Goal: Information Seeking & Learning: Learn about a topic

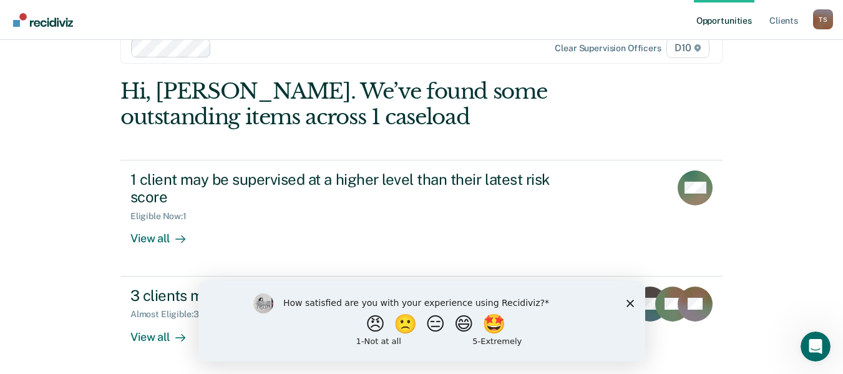
scroll to position [28, 0]
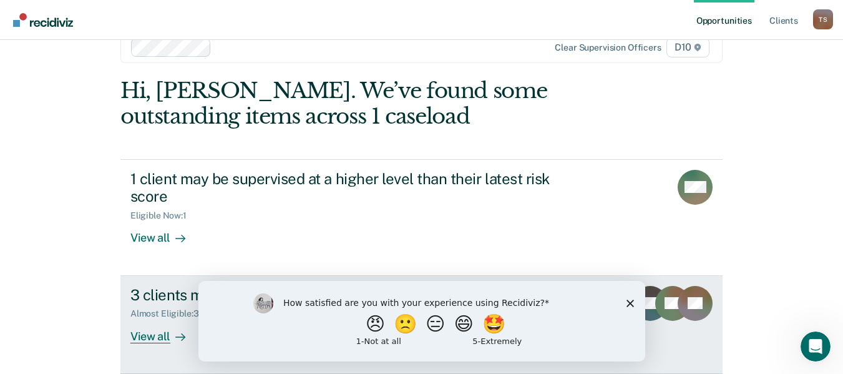
click at [155, 334] on div "View all" at bounding box center [165, 331] width 70 height 24
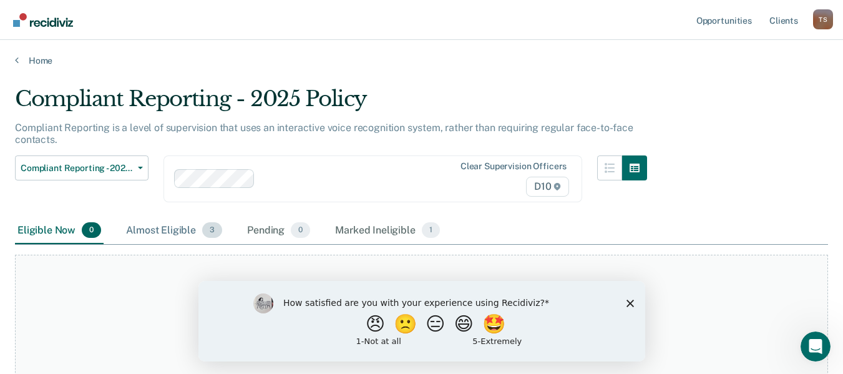
click at [163, 233] on div "Almost Eligible 3" at bounding box center [174, 230] width 101 height 27
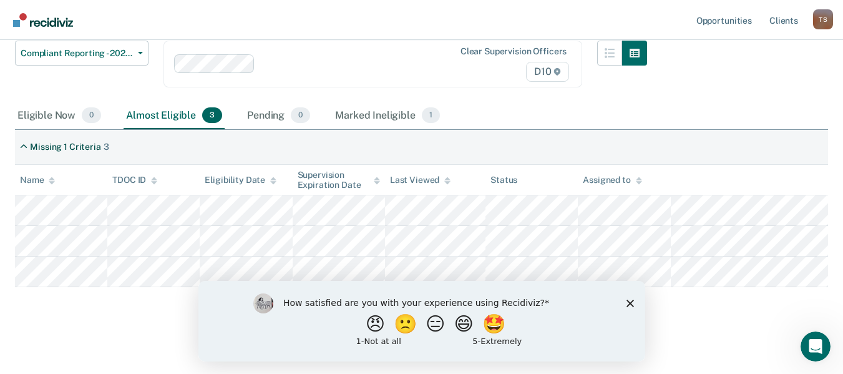
scroll to position [118, 0]
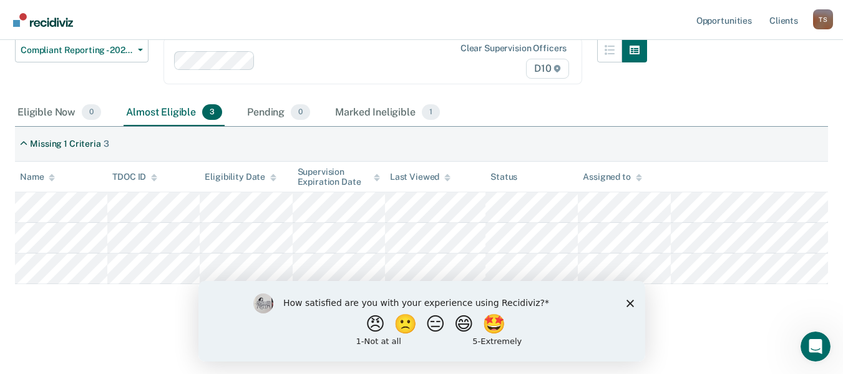
click at [628, 302] on icon "Close survey" at bounding box center [629, 302] width 7 height 7
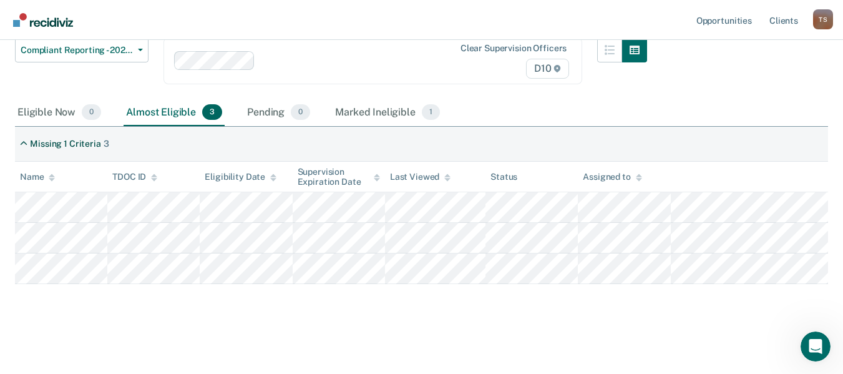
scroll to position [46, 0]
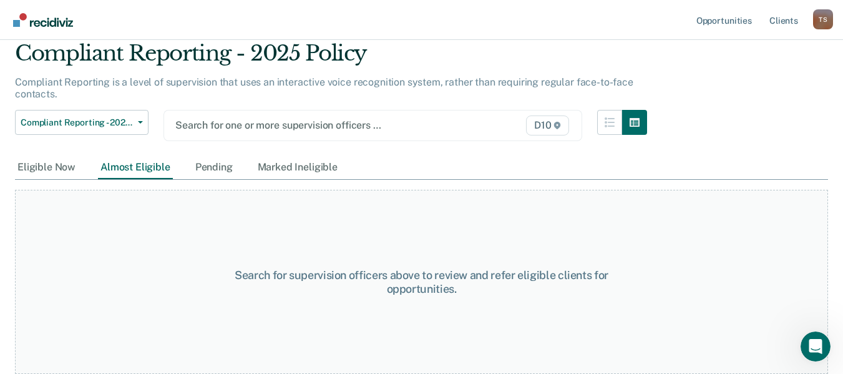
click at [132, 168] on div "Almost Eligible" at bounding box center [135, 167] width 75 height 23
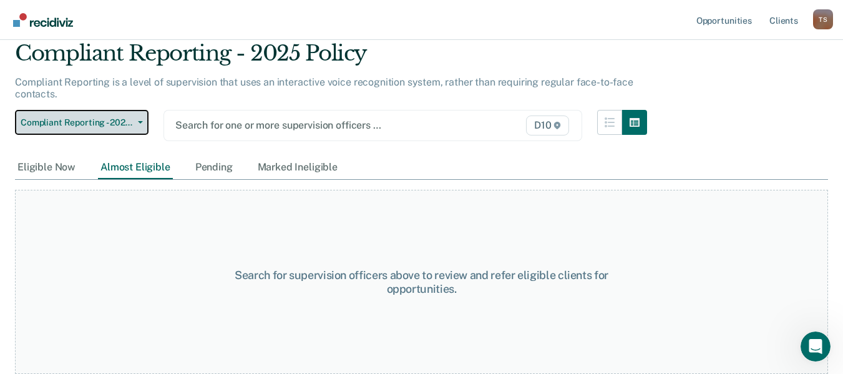
click at [142, 125] on button "Compliant Reporting - 2025 Policy" at bounding box center [82, 122] width 134 height 25
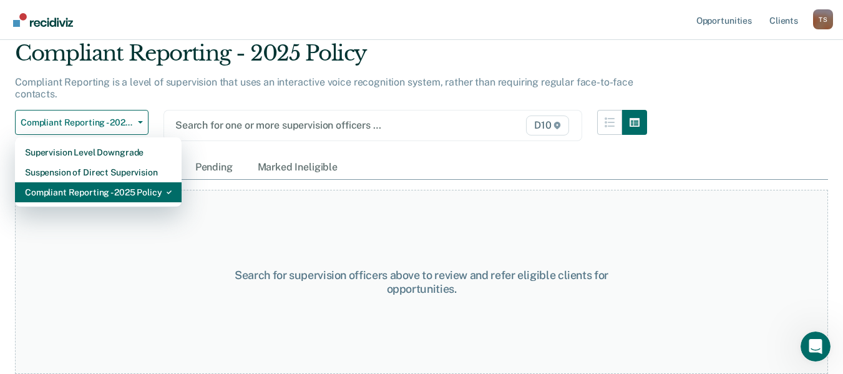
click at [167, 190] on icon "button" at bounding box center [169, 192] width 5 height 5
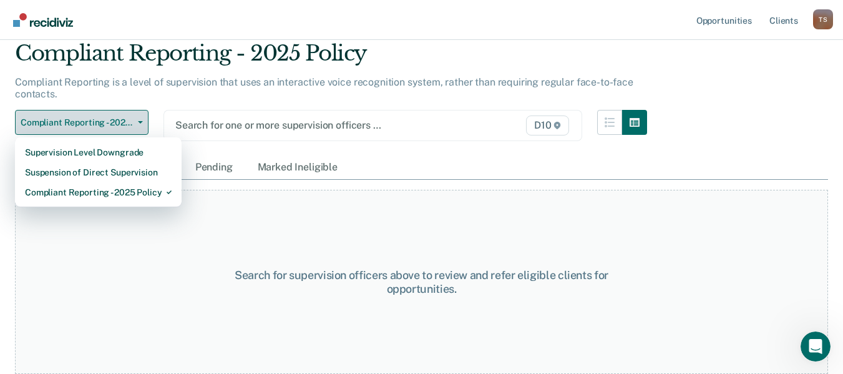
scroll to position [0, 0]
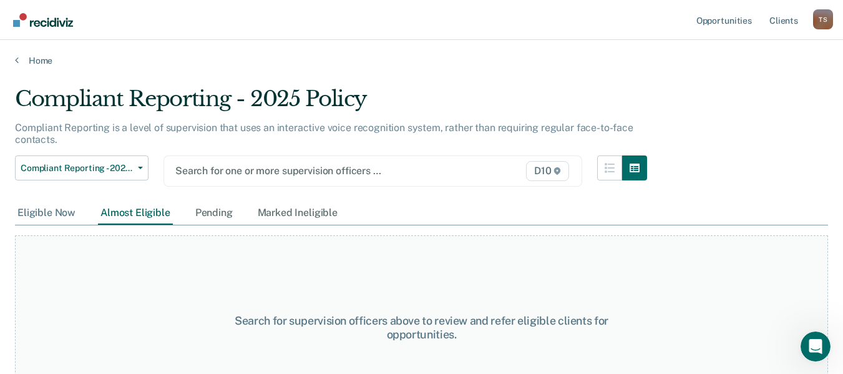
click at [47, 221] on div "Eligible Now" at bounding box center [46, 213] width 63 height 23
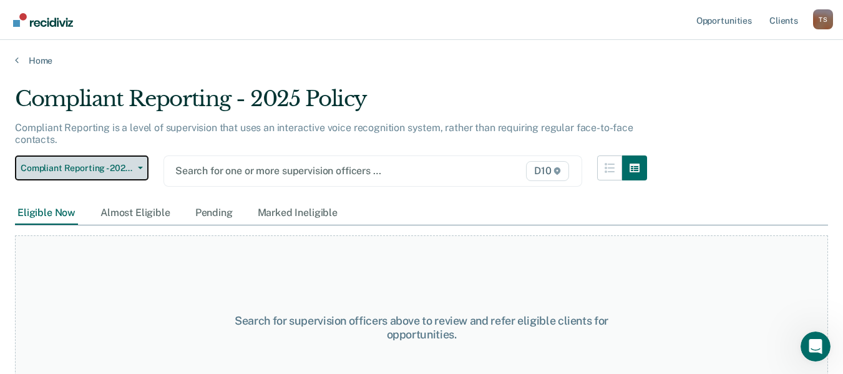
click at [142, 169] on icon "button" at bounding box center [140, 168] width 5 height 2
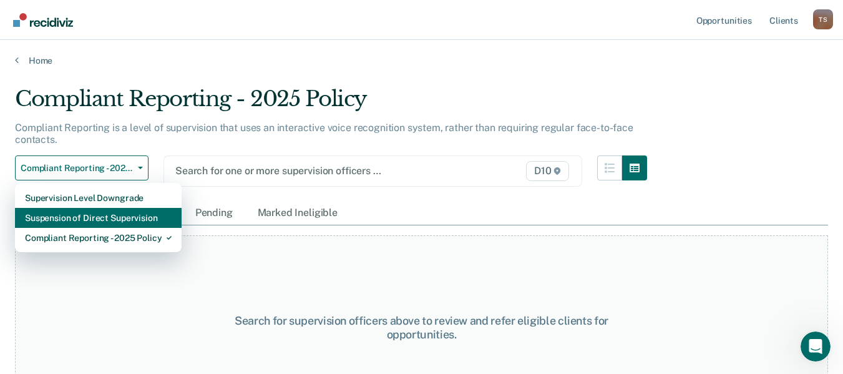
click at [143, 218] on div "Suspension of Direct Supervision" at bounding box center [98, 218] width 147 height 20
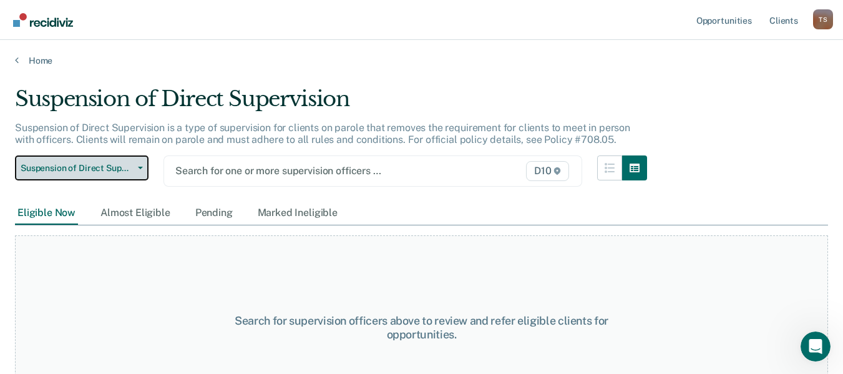
click at [142, 167] on icon "button" at bounding box center [140, 168] width 5 height 2
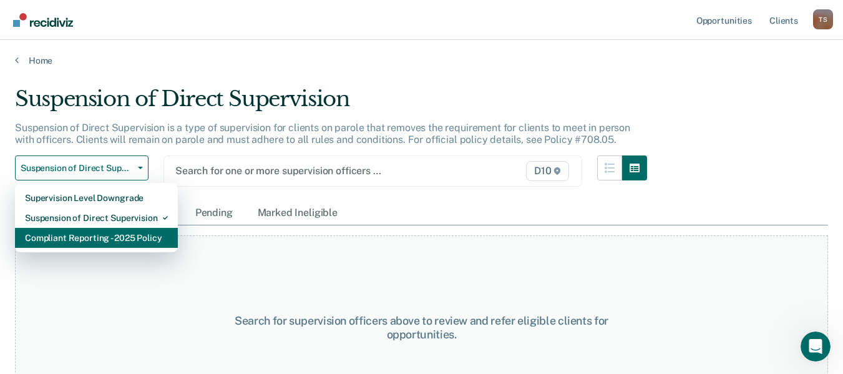
click at [144, 235] on div "Compliant Reporting - 2025 Policy" at bounding box center [96, 238] width 143 height 20
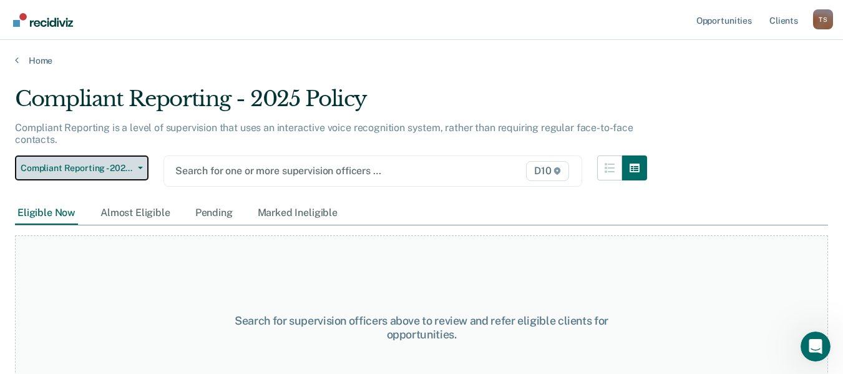
click at [140, 169] on button "Compliant Reporting - 2025 Policy" at bounding box center [82, 167] width 134 height 25
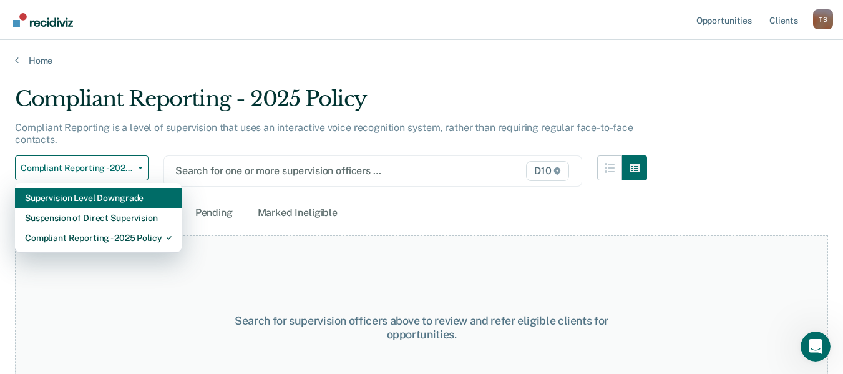
click at [137, 197] on div "Supervision Level Downgrade" at bounding box center [98, 198] width 147 height 20
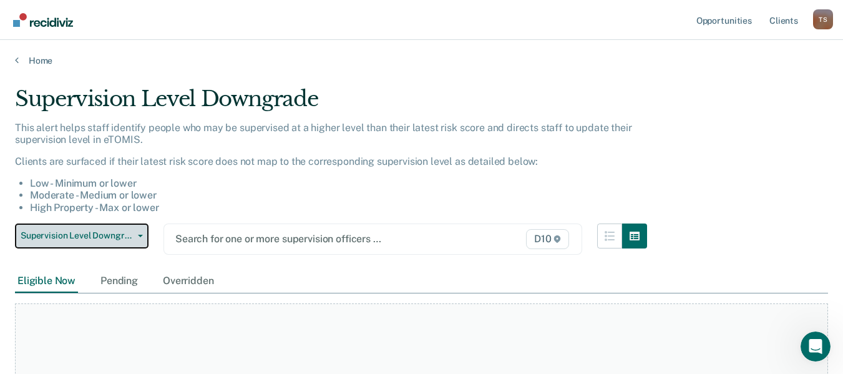
click at [140, 233] on button "Supervision Level Downgrade" at bounding box center [82, 235] width 134 height 25
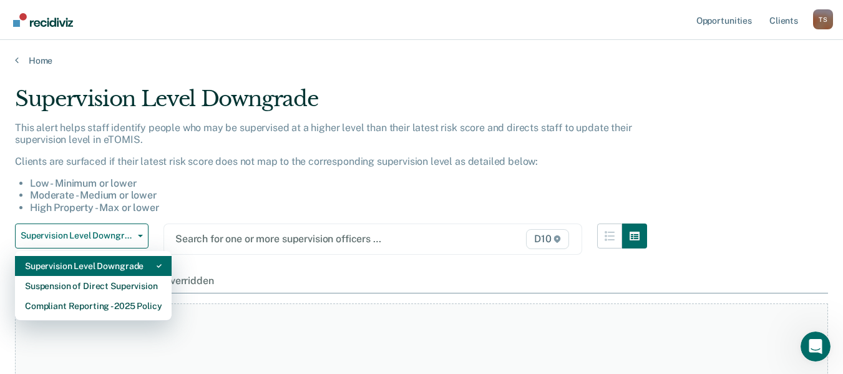
click at [134, 268] on div "Supervision Level Downgrade" at bounding box center [93, 266] width 137 height 20
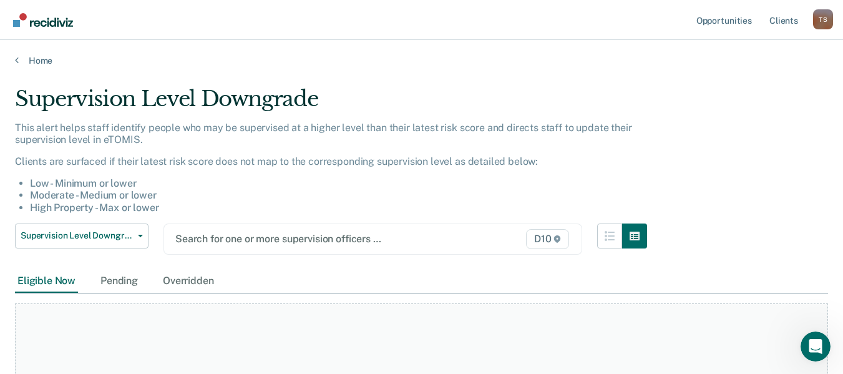
click at [59, 279] on div "Eligible Now" at bounding box center [46, 281] width 63 height 23
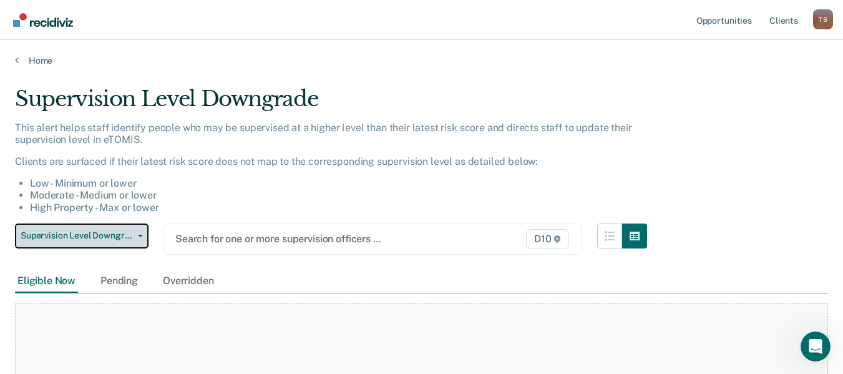
click at [140, 235] on icon "button" at bounding box center [140, 236] width 5 height 2
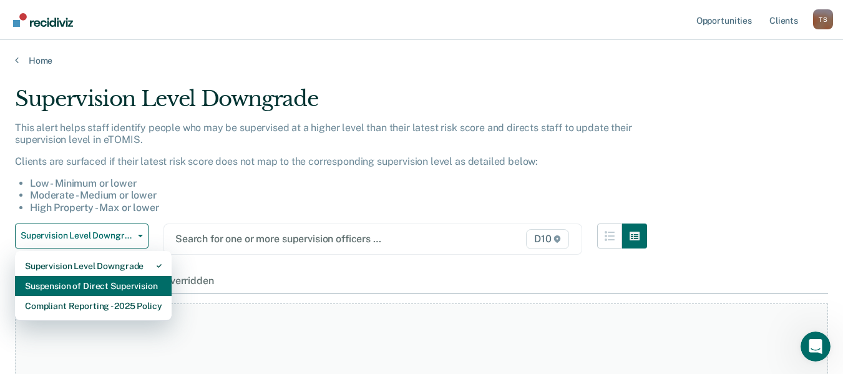
click at [154, 287] on div "Suspension of Direct Supervision" at bounding box center [93, 286] width 137 height 20
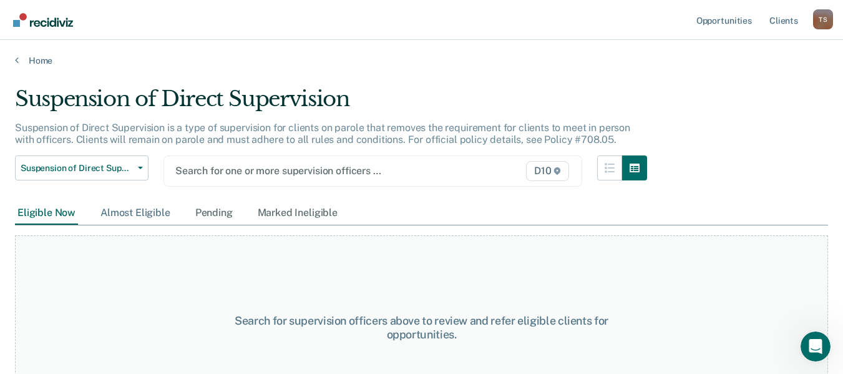
click at [130, 213] on div "Almost Eligible" at bounding box center [135, 213] width 75 height 23
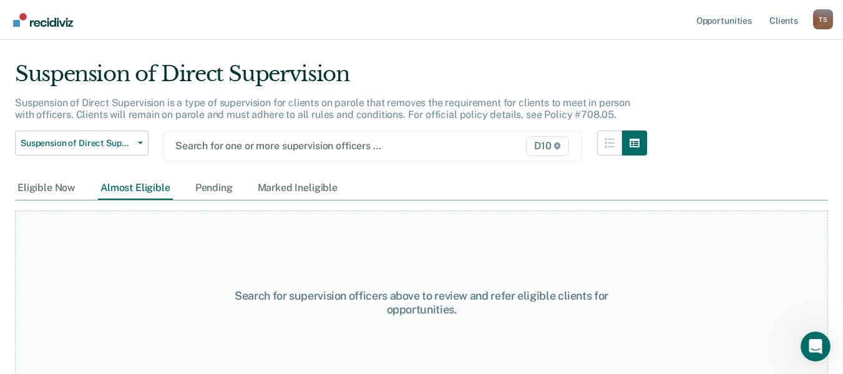
scroll to position [46, 0]
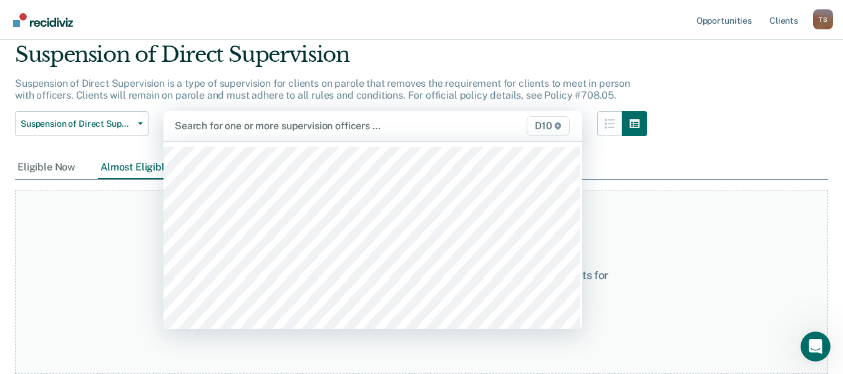
click at [303, 116] on div "Search for one or more supervision officers … D10" at bounding box center [373, 126] width 419 height 30
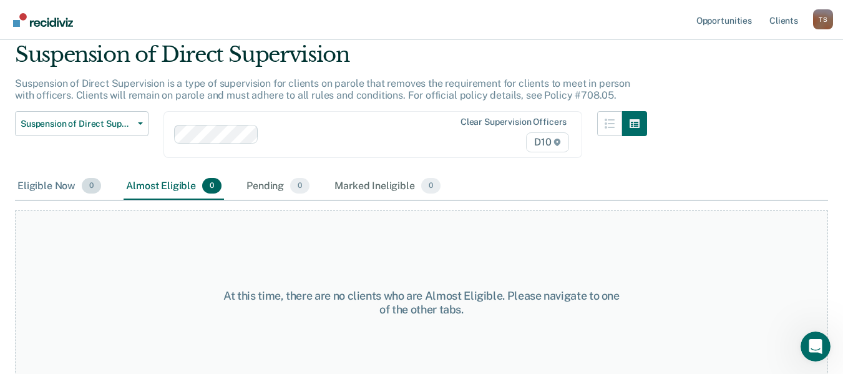
click at [53, 187] on div "Eligible Now 0" at bounding box center [59, 186] width 89 height 27
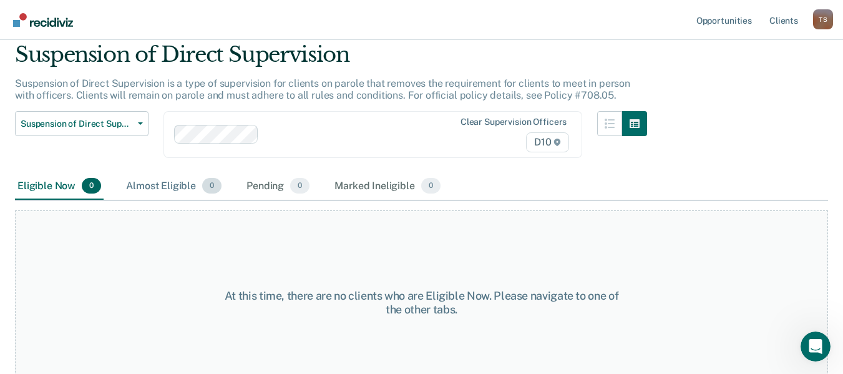
click at [155, 186] on div "Almost Eligible 0" at bounding box center [174, 186] width 100 height 27
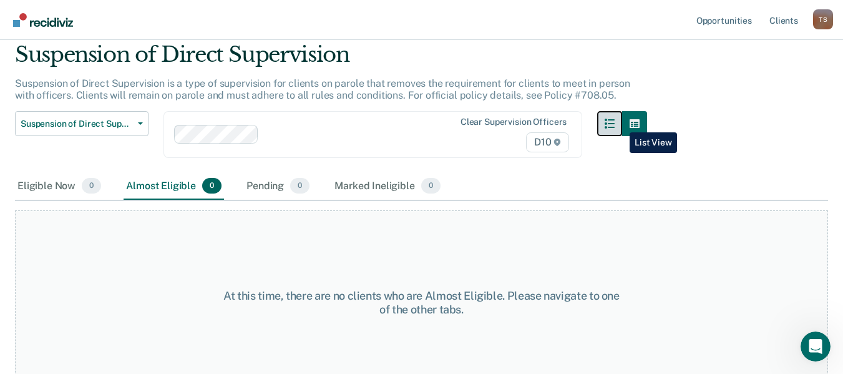
click at [615, 123] on icon "button" at bounding box center [610, 124] width 10 height 10
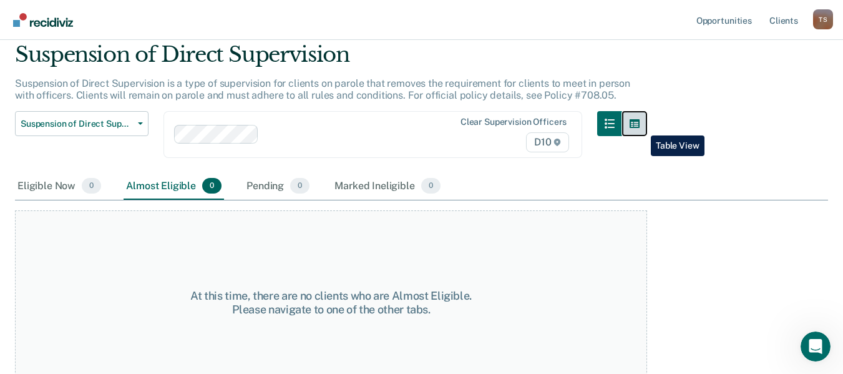
click at [640, 126] on icon "button" at bounding box center [635, 124] width 10 height 10
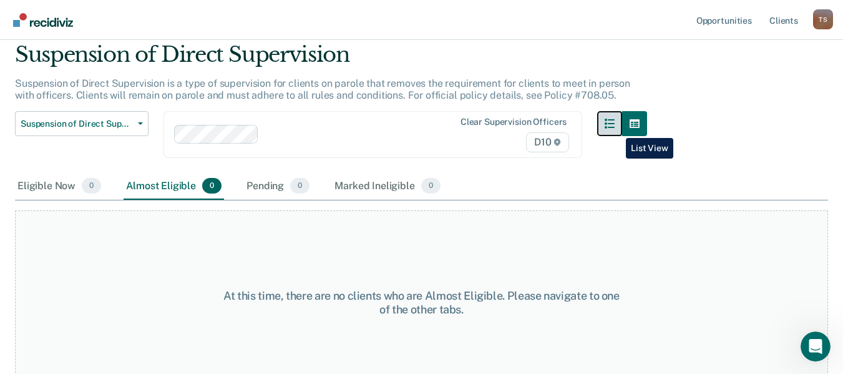
click at [617, 129] on button "button" at bounding box center [609, 123] width 25 height 25
